Goal: Task Accomplishment & Management: Manage account settings

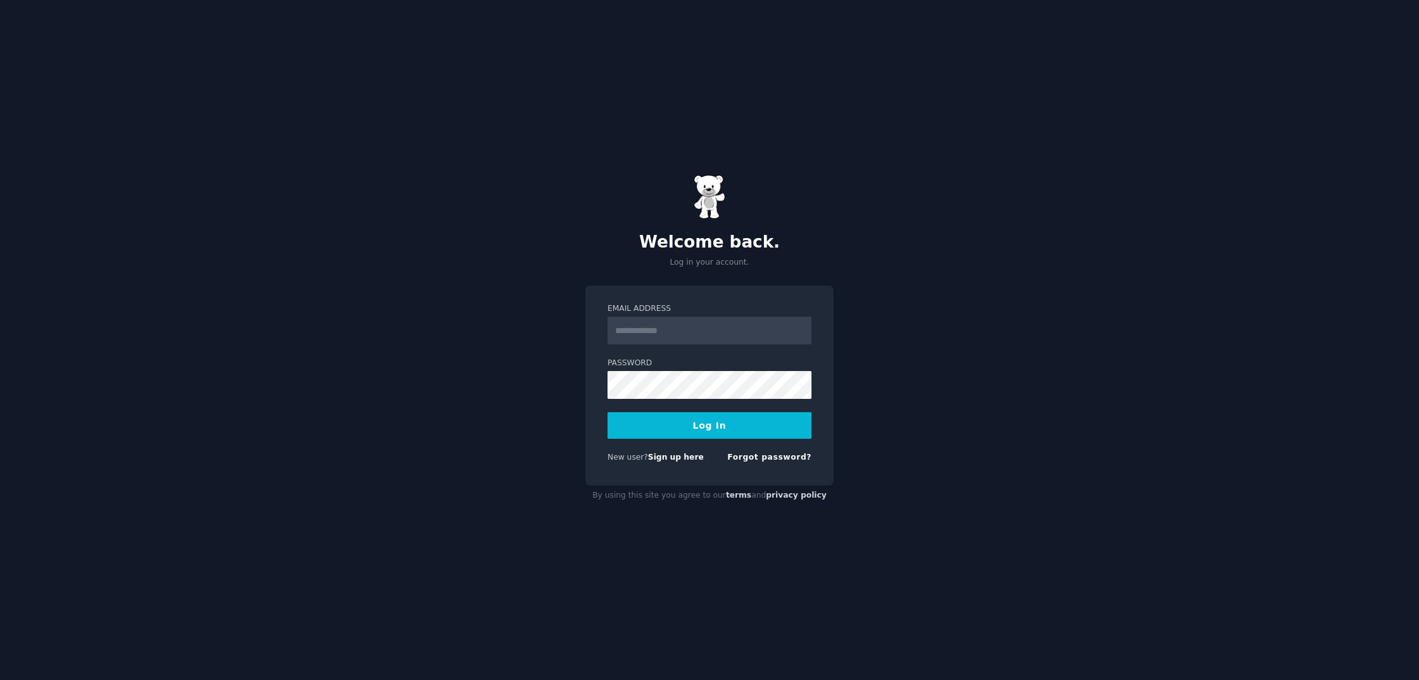
type input "**********"
click at [753, 433] on button "Log In" at bounding box center [710, 425] width 204 height 27
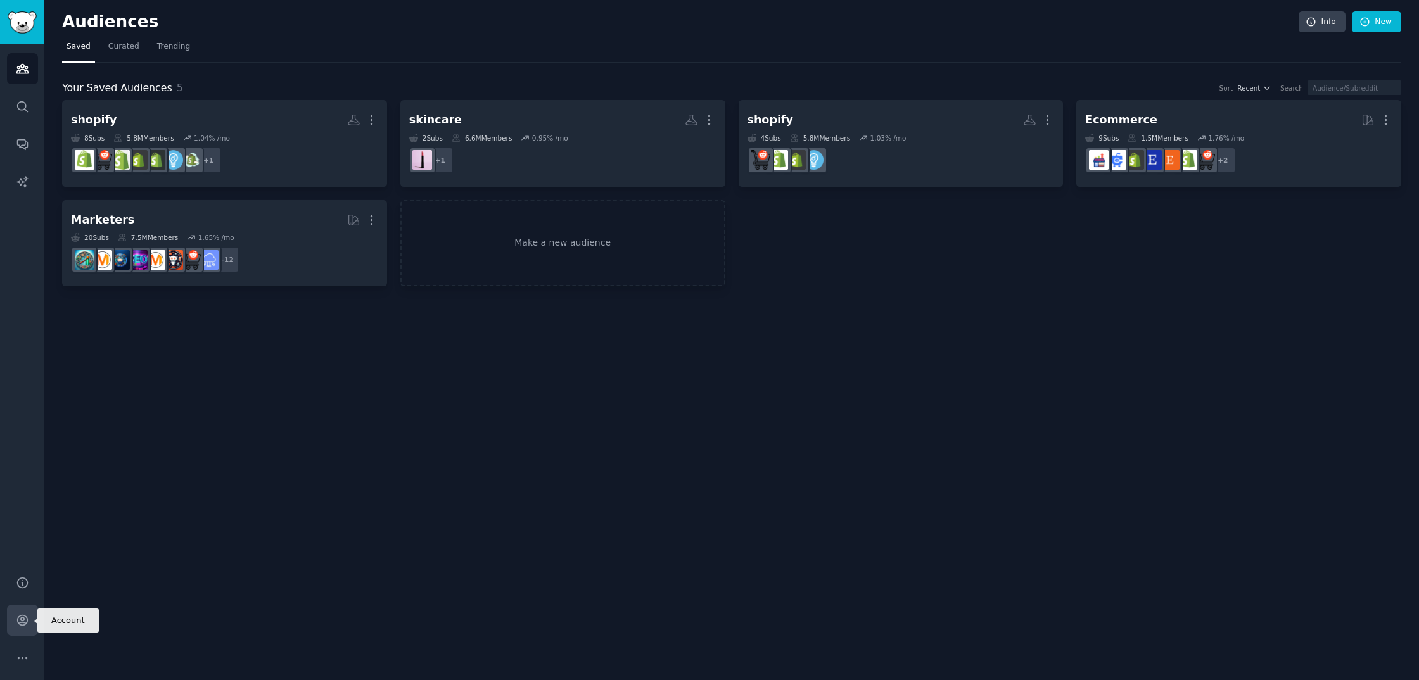
click at [24, 619] on icon "Sidebar" at bounding box center [22, 620] width 13 height 13
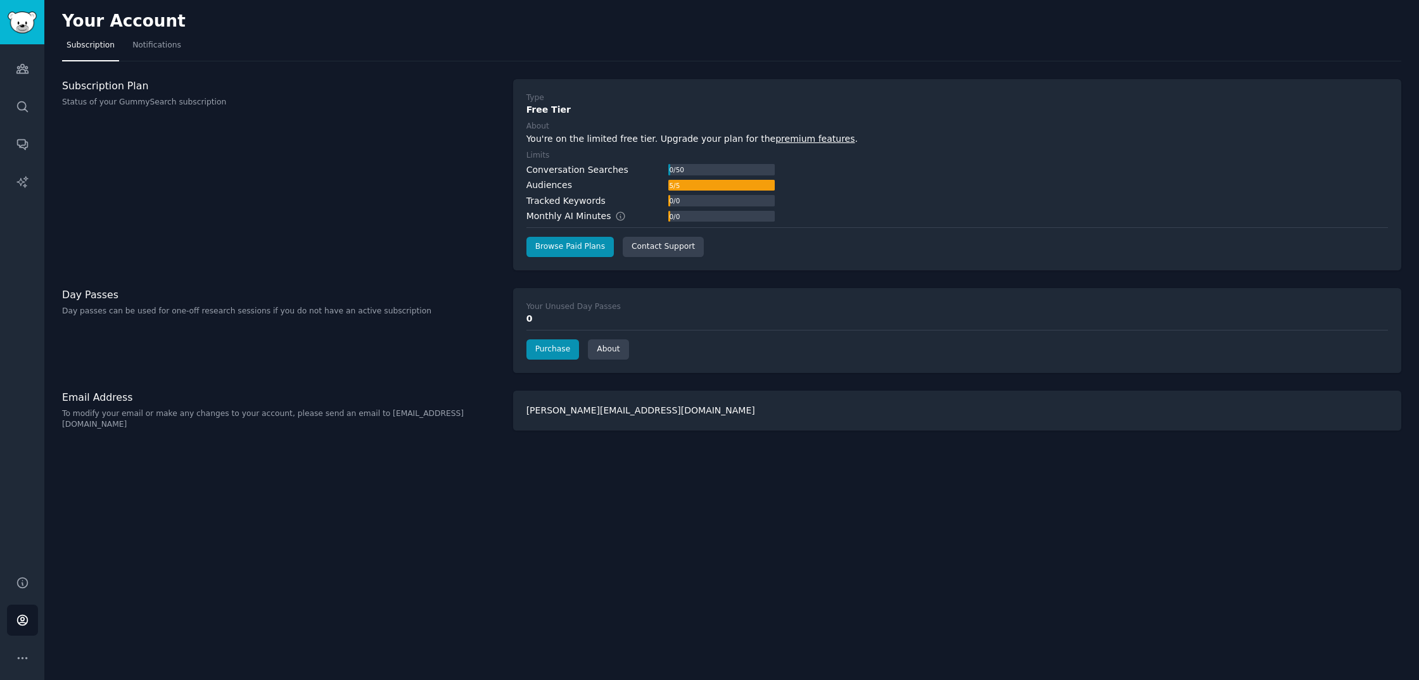
drag, startPoint x: 625, startPoint y: 322, endPoint x: 614, endPoint y: 322, distance: 11.4
click at [623, 321] on div "0" at bounding box center [958, 318] width 862 height 13
click at [558, 350] on link "Purchase" at bounding box center [553, 350] width 53 height 20
click at [702, 366] on div "Your Unused Day Passes 0 Purchase About" at bounding box center [957, 330] width 888 height 85
click at [587, 250] on link "Browse Paid Plans" at bounding box center [570, 247] width 87 height 20
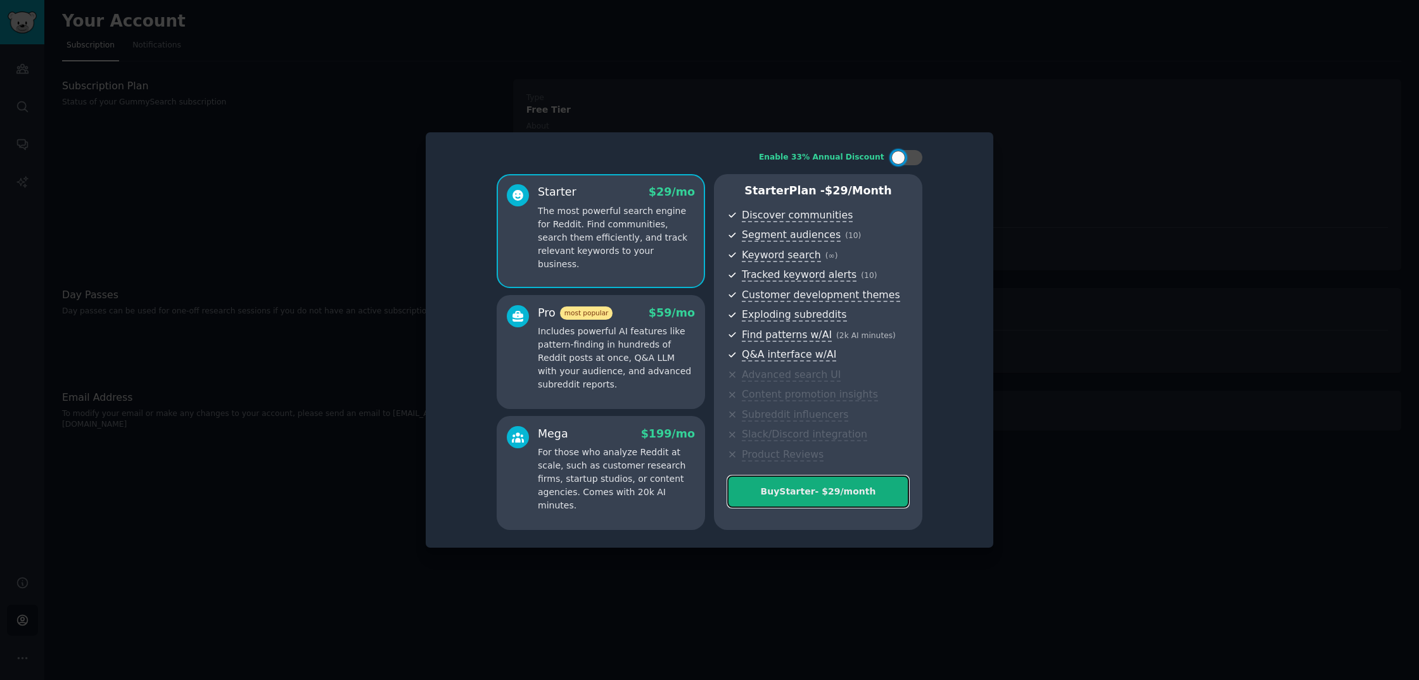
click at [801, 500] on button "Buy Starter - $ 29 /month" at bounding box center [818, 492] width 182 height 32
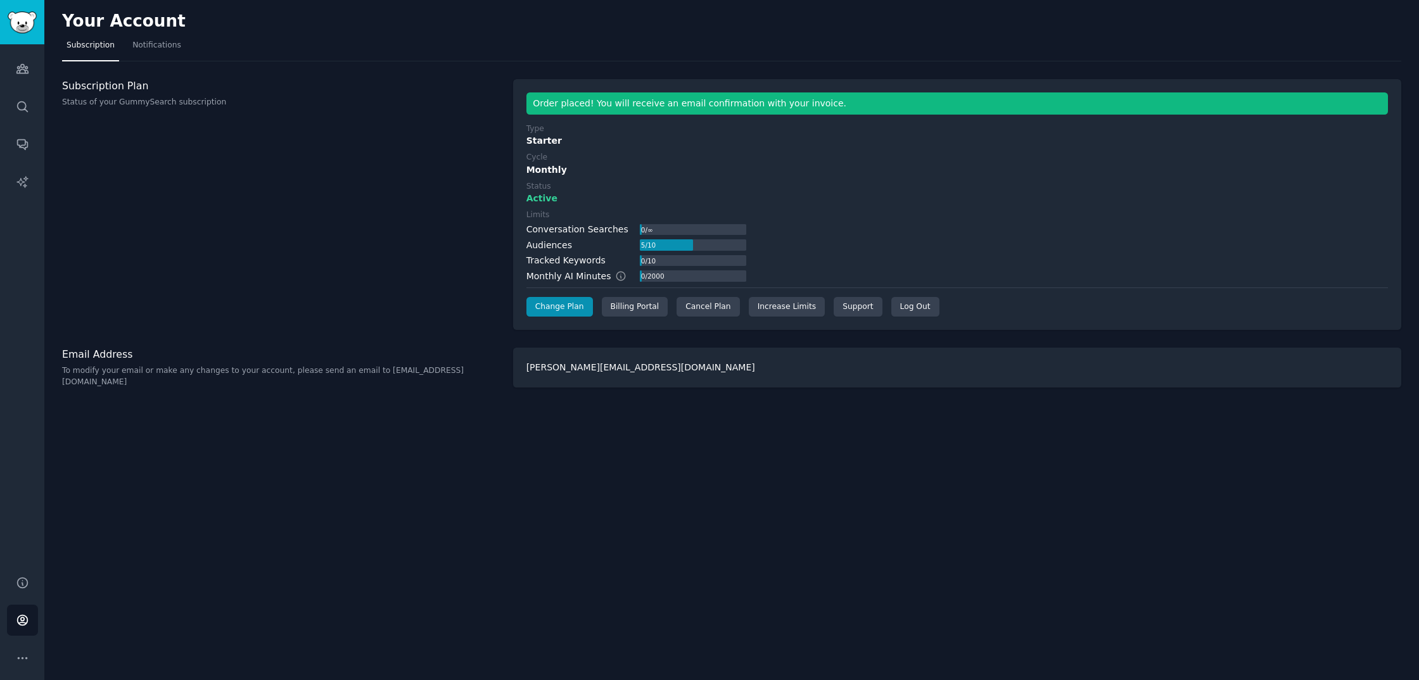
click at [850, 152] on label "Cycle" at bounding box center [958, 157] width 862 height 11
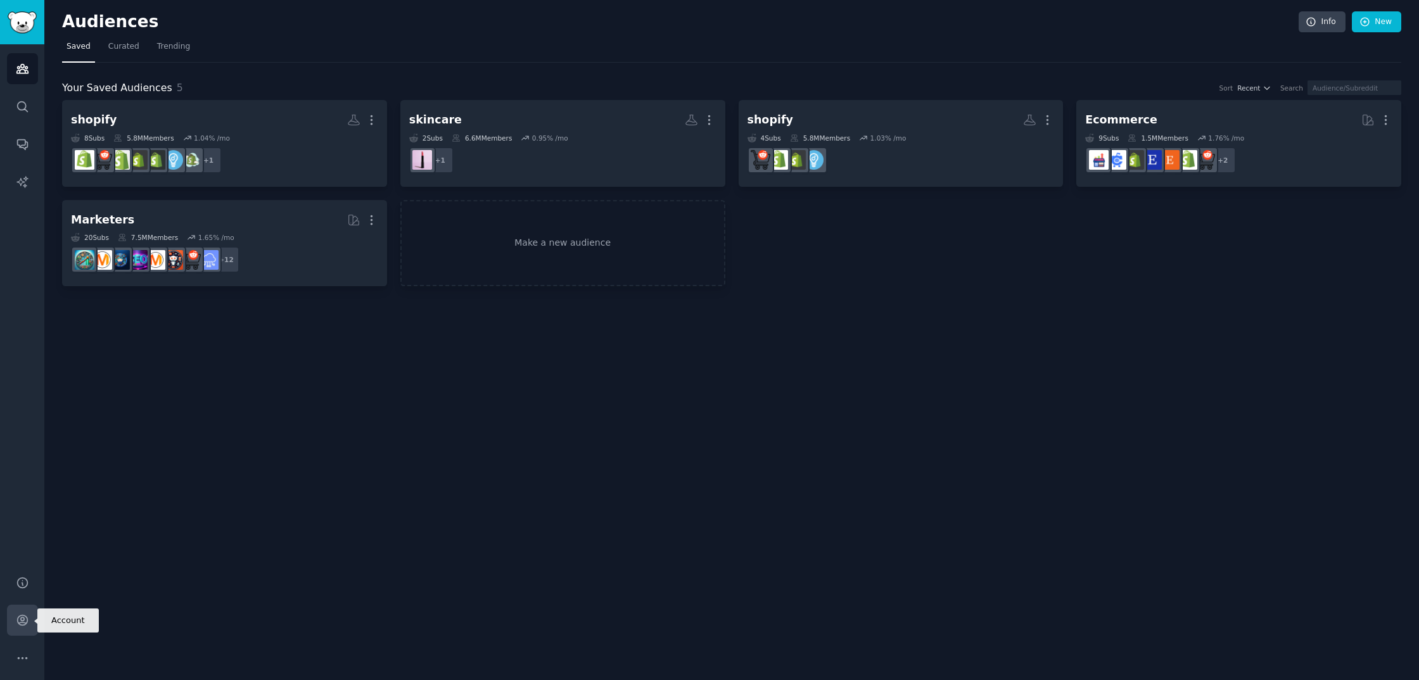
click at [23, 623] on icon "Sidebar" at bounding box center [22, 620] width 13 height 13
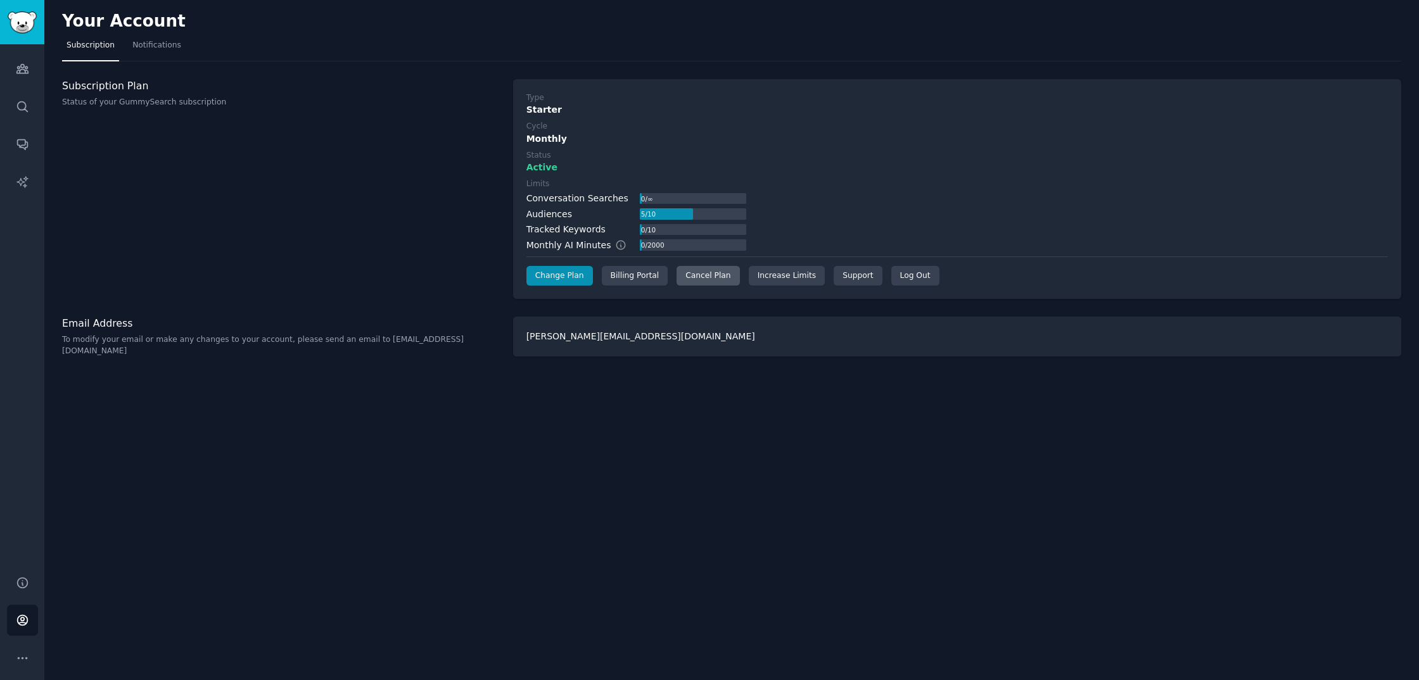
click at [714, 274] on div "Cancel Plan" at bounding box center [708, 276] width 63 height 20
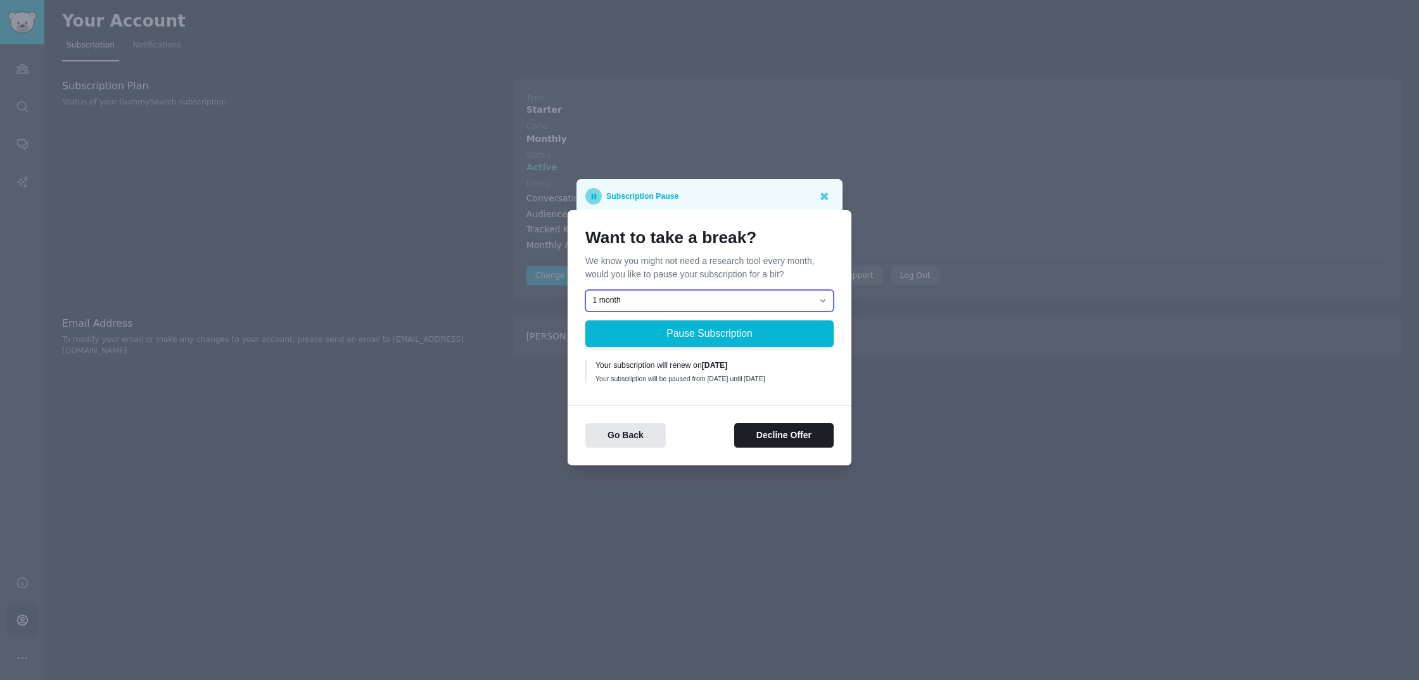
click at [690, 297] on select "1 month 2 months 3 months Choose a custom date to resume" at bounding box center [709, 301] width 248 height 22
click at [663, 293] on select "1 month 2 months 3 months Choose a custom date to resume" at bounding box center [709, 301] width 248 height 22
select select "[object Object]"
click at [585, 290] on select "1 month 2 months 3 months Choose a custom date to resume" at bounding box center [709, 301] width 248 height 22
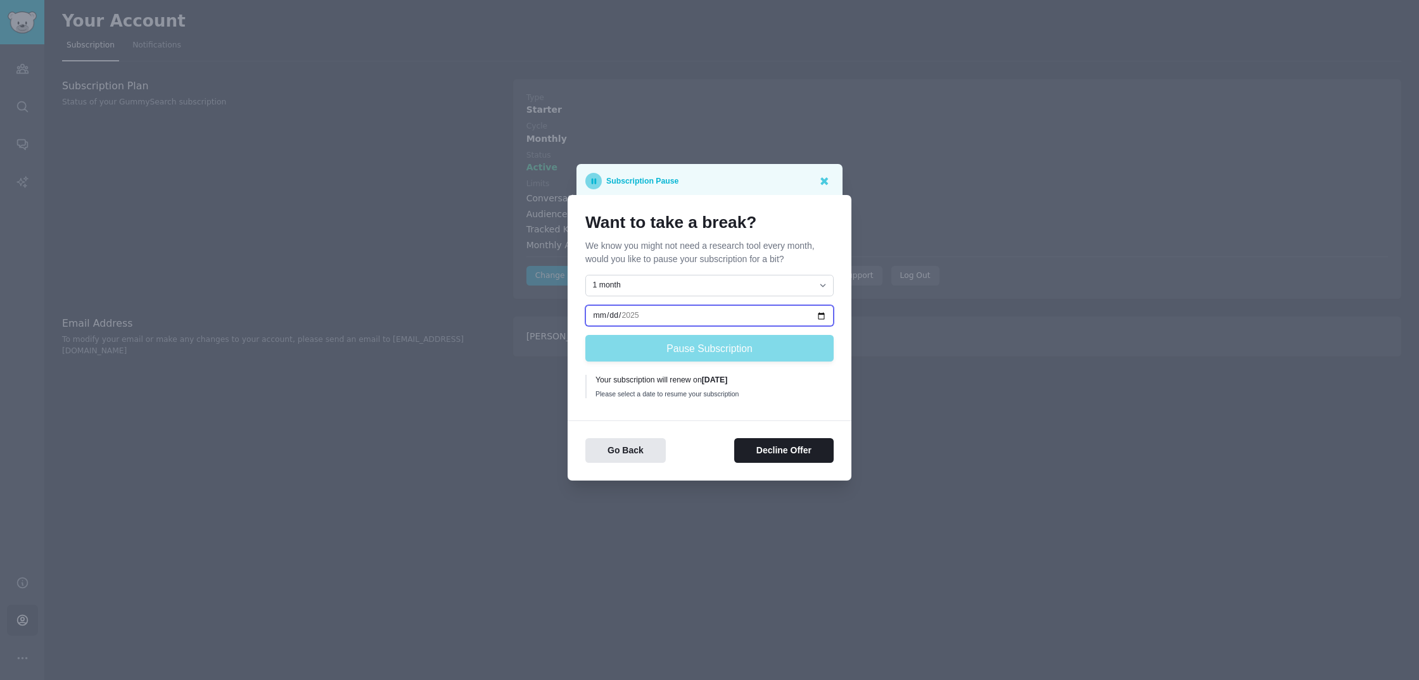
click at [661, 317] on input "date" at bounding box center [709, 316] width 248 height 22
click at [629, 313] on input "date" at bounding box center [709, 316] width 248 height 22
click at [665, 394] on div "Please select a date to resume your subscription" at bounding box center [710, 394] width 229 height 9
drag, startPoint x: 662, startPoint y: 386, endPoint x: 680, endPoint y: 402, distance: 23.4
click at [680, 402] on div "1 month 2 months 3 months Choose a custom date to resume Pause Subscription You…" at bounding box center [709, 339] width 248 height 128
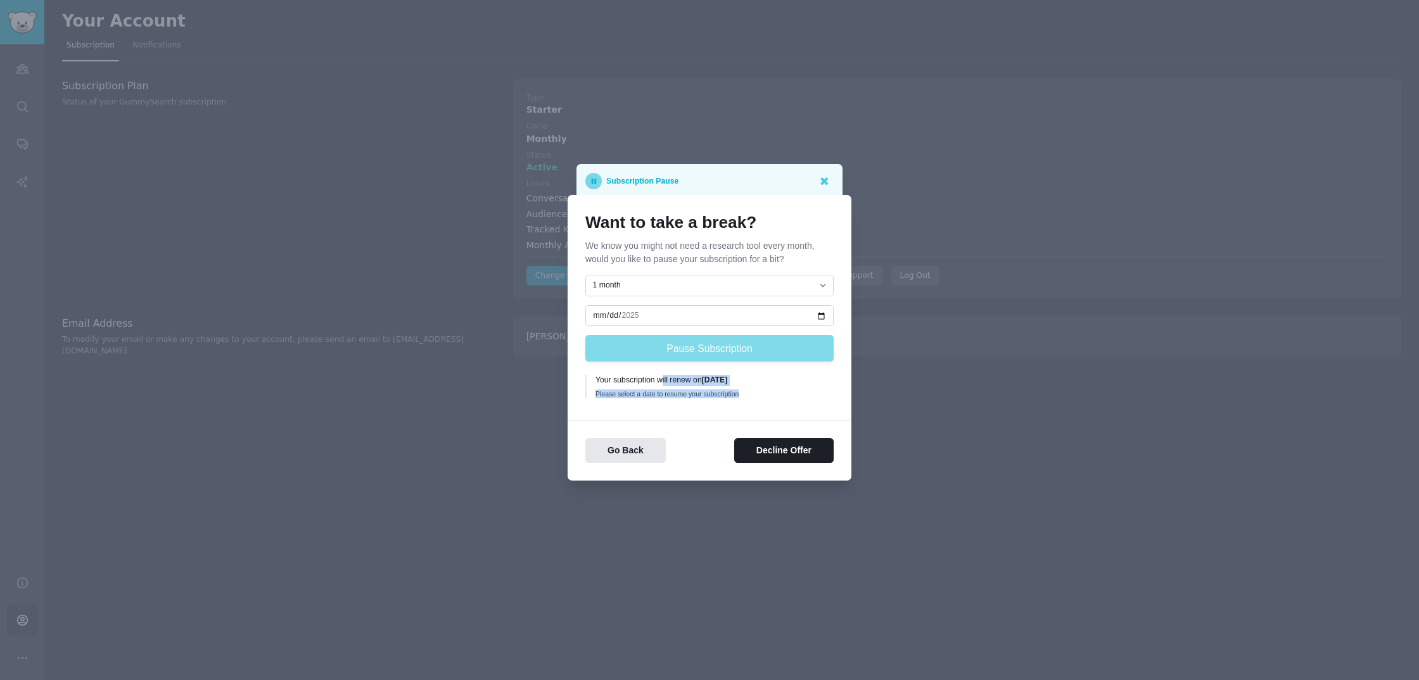
click at [694, 402] on div "1 month 2 months 3 months Choose a custom date to resume Pause Subscription You…" at bounding box center [709, 339] width 248 height 128
click at [788, 182] on div "Subscription Pause" at bounding box center [709, 181] width 248 height 16
click at [825, 182] on icon at bounding box center [825, 181] width 8 height 8
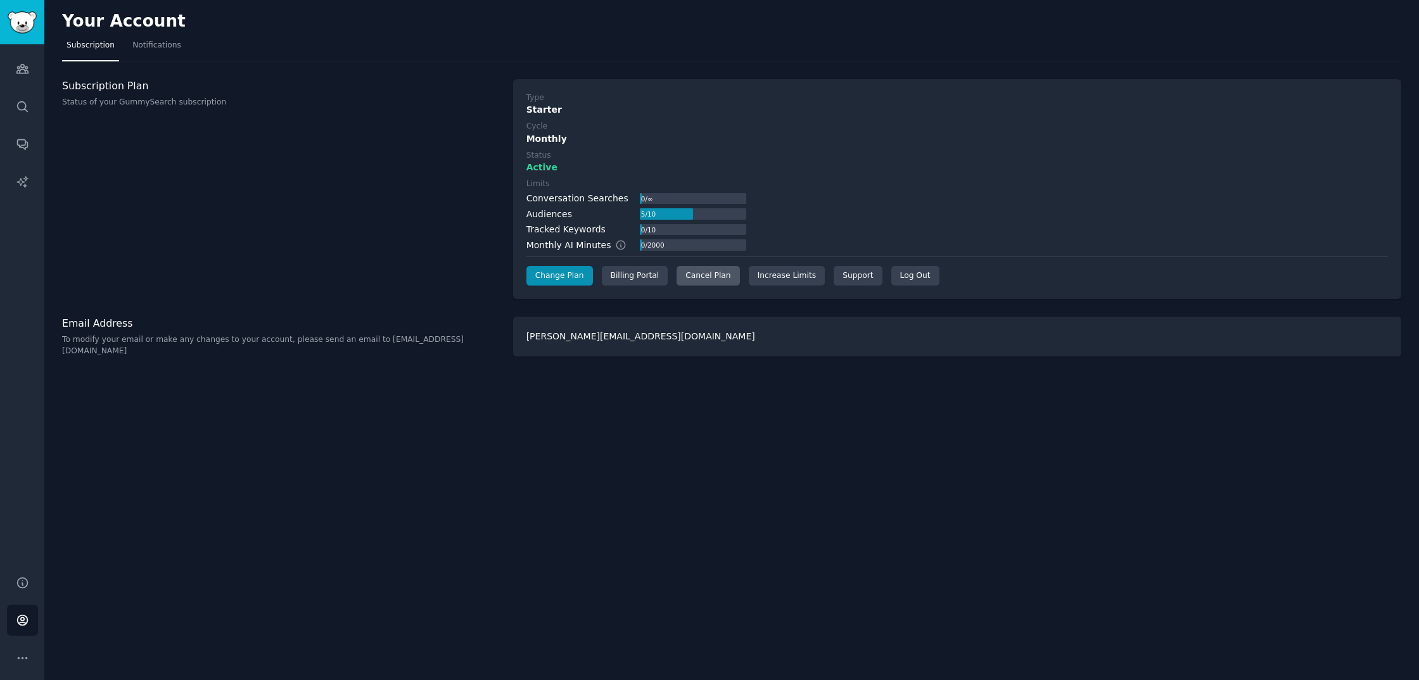
click at [706, 276] on div "Cancel Plan" at bounding box center [708, 276] width 63 height 20
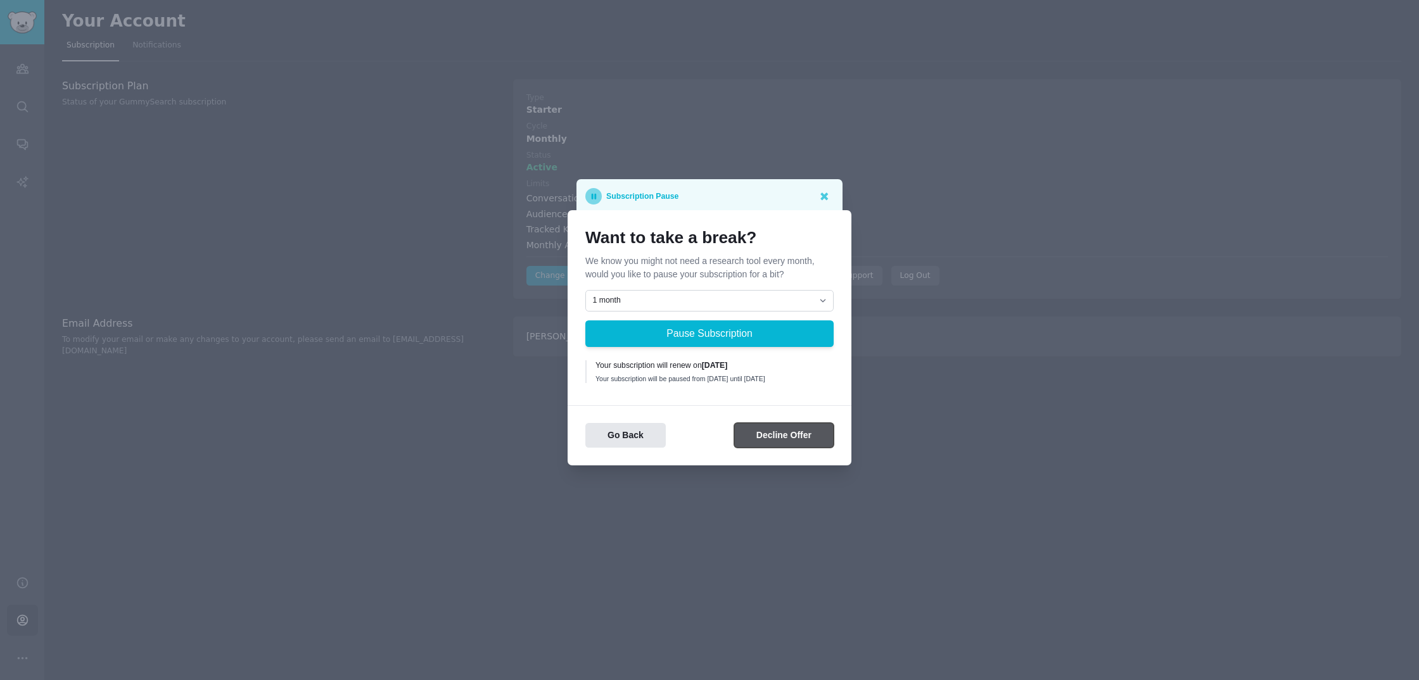
click at [753, 444] on button "Decline Offer" at bounding box center [783, 435] width 99 height 25
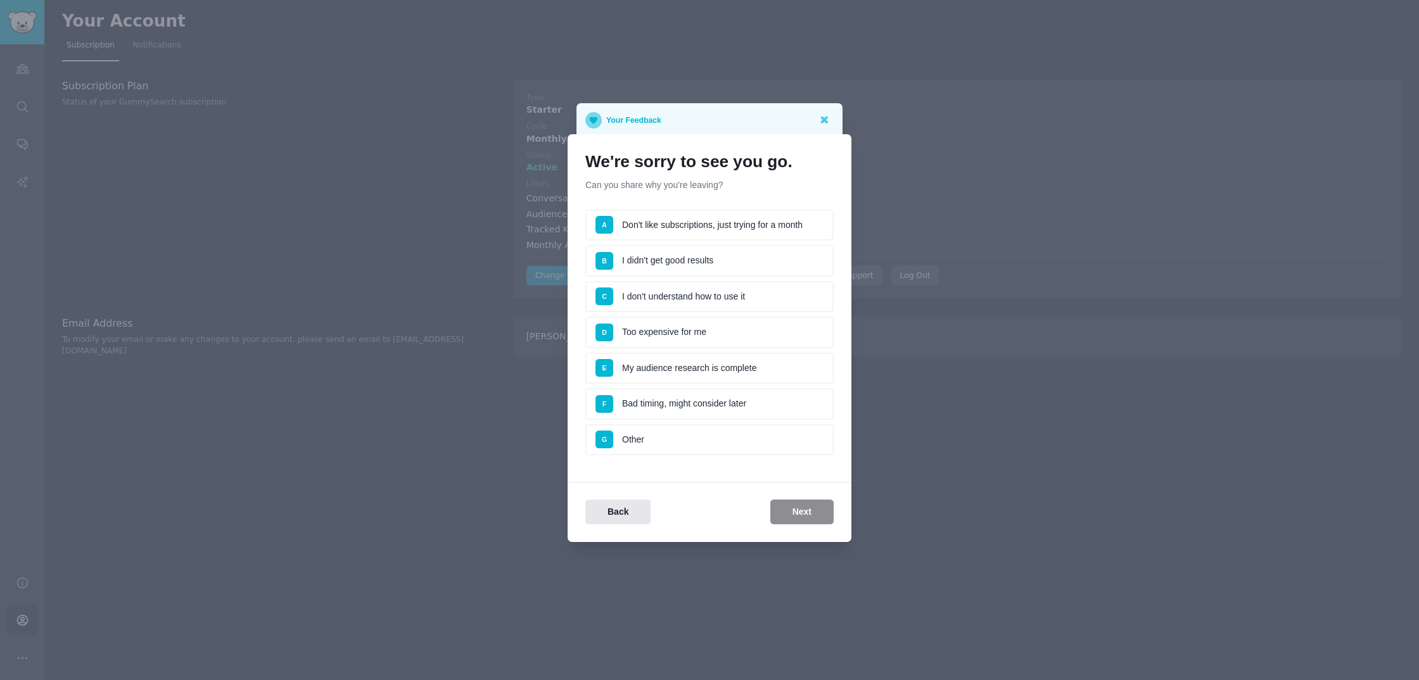
click at [719, 262] on li "B I didn't get good results" at bounding box center [709, 261] width 248 height 32
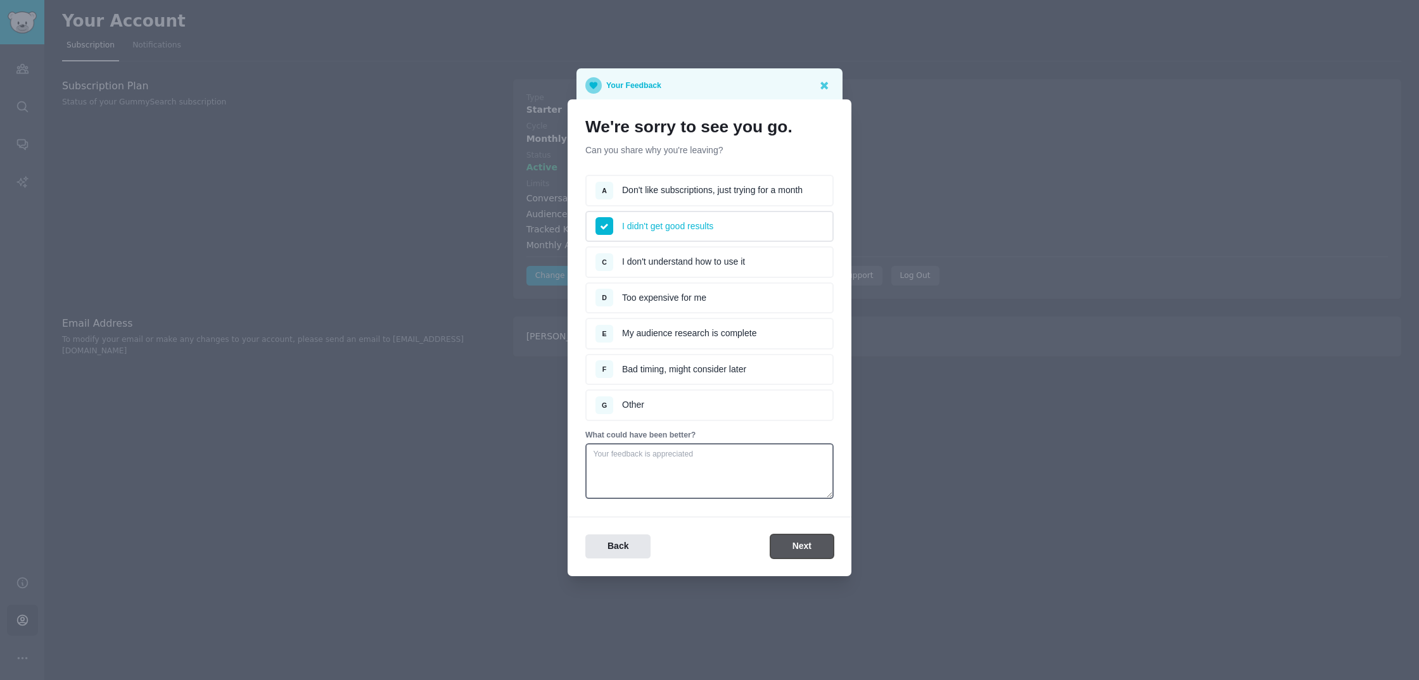
click at [807, 547] on button "Next" at bounding box center [801, 547] width 63 height 25
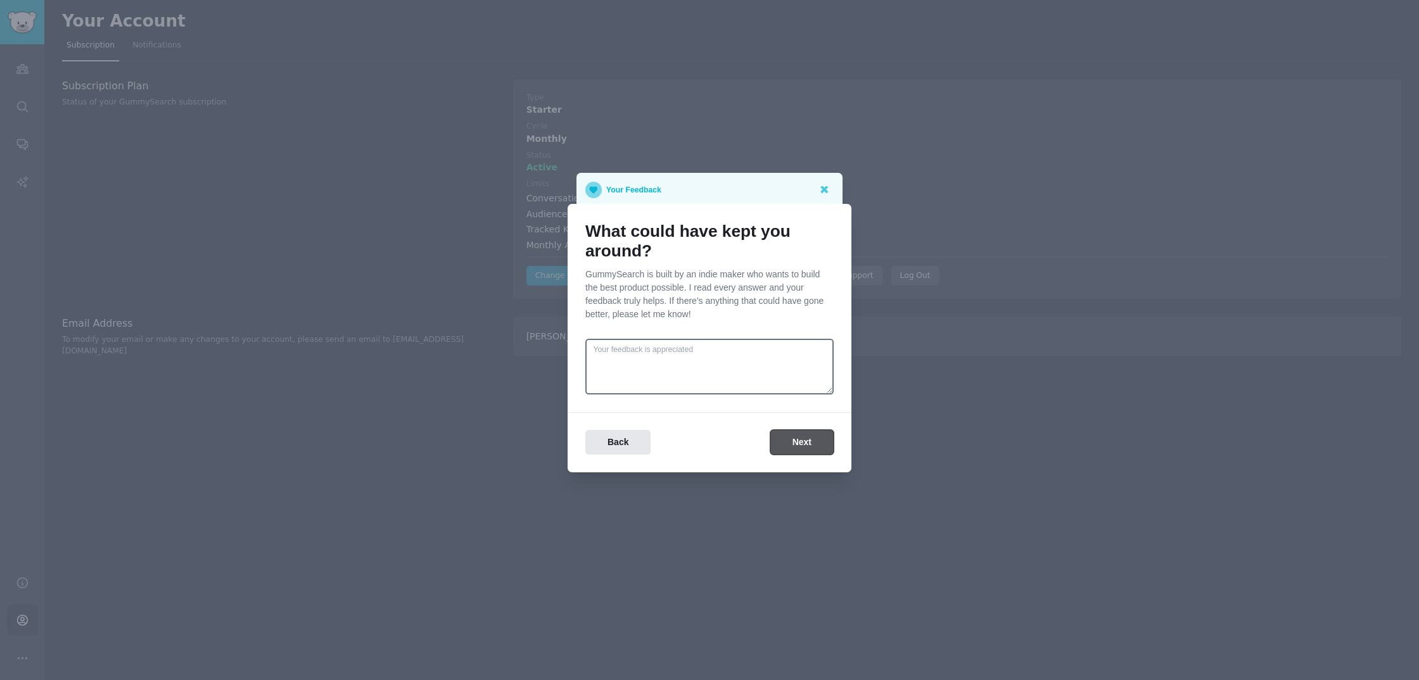
click at [797, 442] on button "Next" at bounding box center [801, 442] width 63 height 25
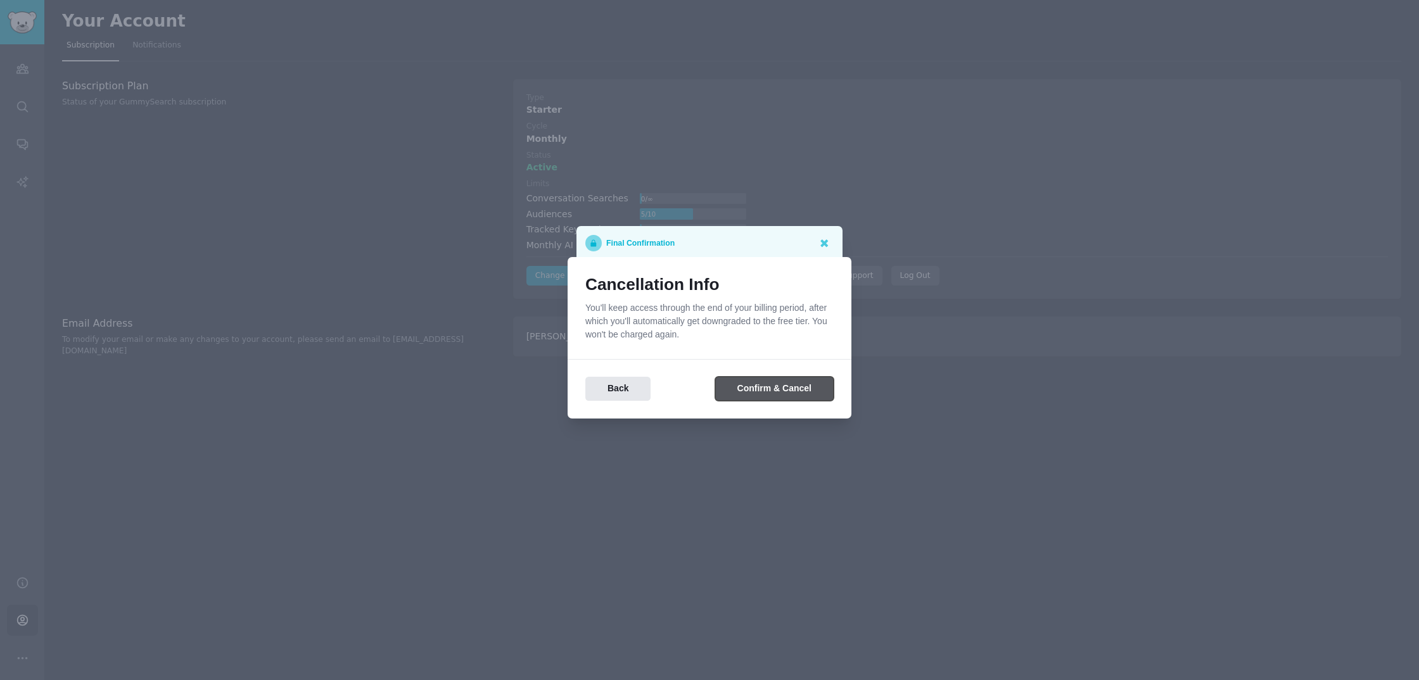
click at [777, 394] on button "Confirm & Cancel" at bounding box center [774, 389] width 118 height 25
